Goal: Task Accomplishment & Management: Complete application form

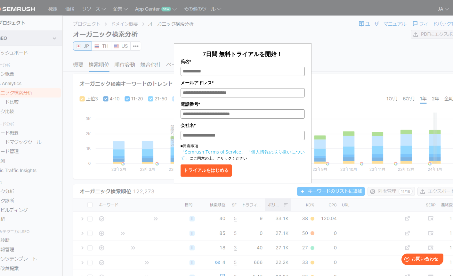
click at [257, 70] on input "氏名*" at bounding box center [243, 71] width 124 height 9
click at [230, 174] on button "トライアルをはじめる" at bounding box center [206, 170] width 51 height 12
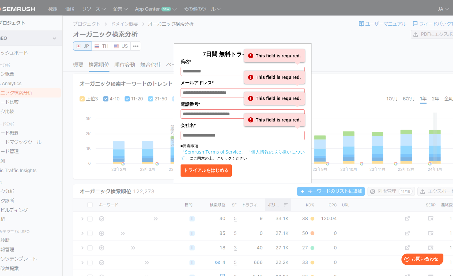
click at [194, 68] on input "氏名*" at bounding box center [243, 71] width 124 height 9
drag, startPoint x: 241, startPoint y: 23, endPoint x: 135, endPoint y: 1, distance: 108.4
click at [237, 21] on div "7日間 無料トライアルを開始！ 氏名* This field is required. This field is required. メールアドレス* Th…" at bounding box center [243, 95] width 320 height 175
